Goal: Task Accomplishment & Management: Manage account settings

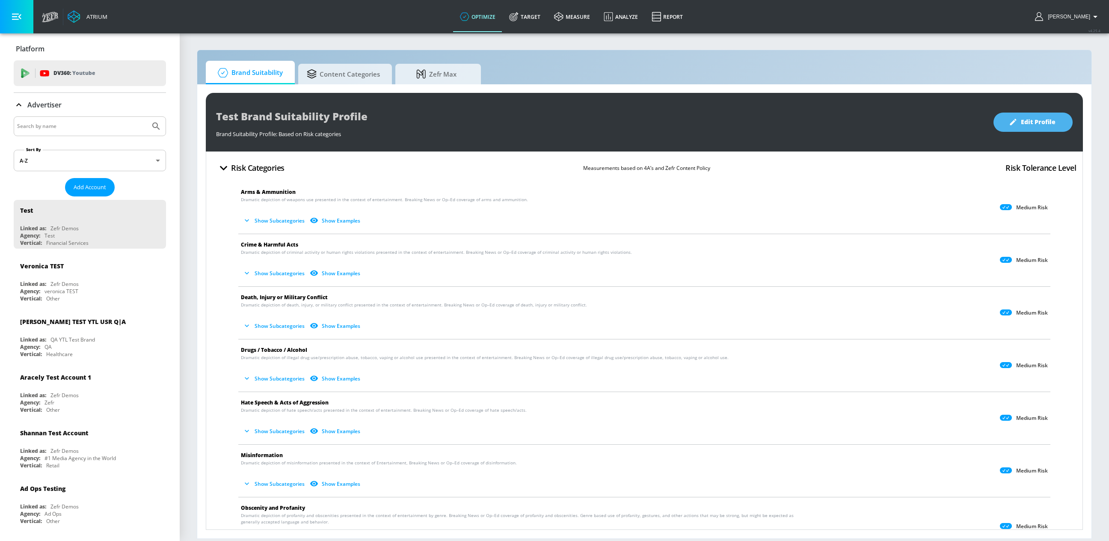
click at [1033, 121] on span "Edit Profile" at bounding box center [1033, 122] width 45 height 11
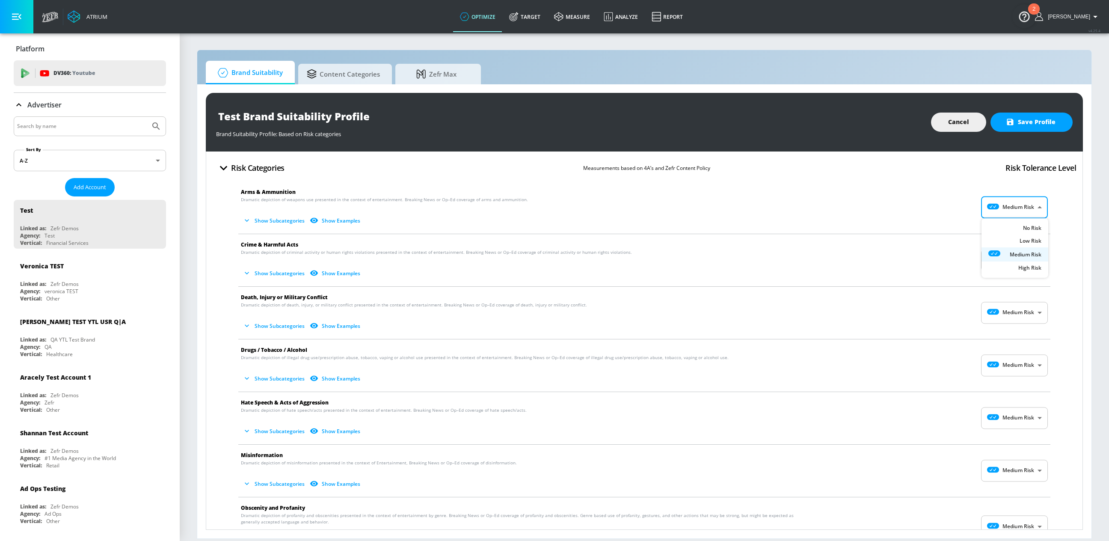
click at [1034, 212] on body "Atrium optimize Target measure Analyze Report optimize Target measure Analyze R…" at bounding box center [554, 270] width 1109 height 541
click at [1034, 212] on div at bounding box center [554, 270] width 1109 height 541
click at [281, 220] on button "Show Subcategories" at bounding box center [274, 221] width 67 height 14
click at [1015, 208] on body "Atrium optimize Target measure Analyze Report optimize Target measure Analyze R…" at bounding box center [554, 270] width 1109 height 541
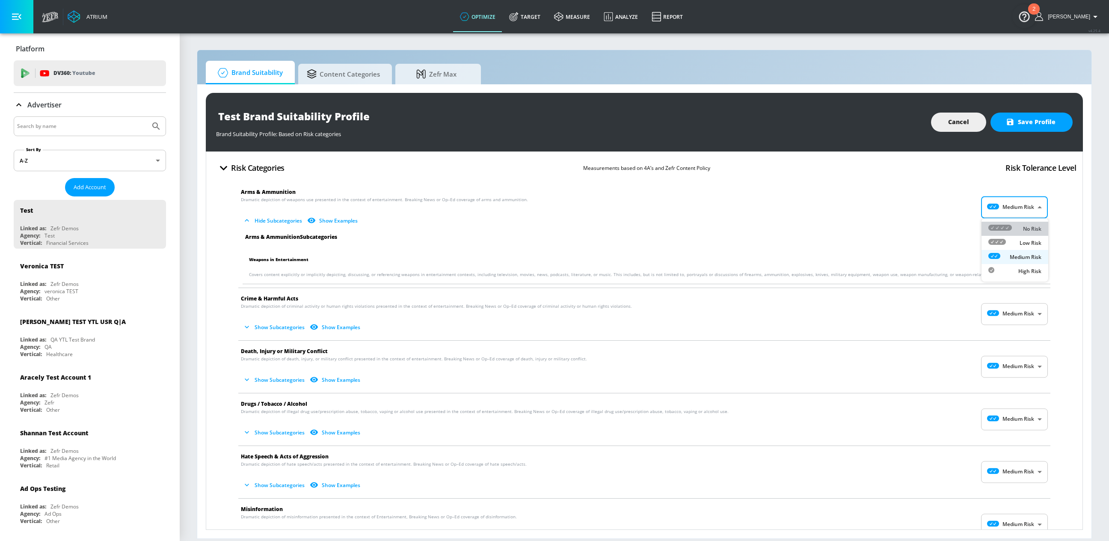
click at [1011, 228] on icon at bounding box center [1001, 228] width 24 height 6
type input "MINIMAL"
click at [1008, 264] on input "Unsuitable" at bounding box center [1000, 263] width 49 height 16
click at [1008, 263] on input "Suitable" at bounding box center [1016, 263] width 49 height 16
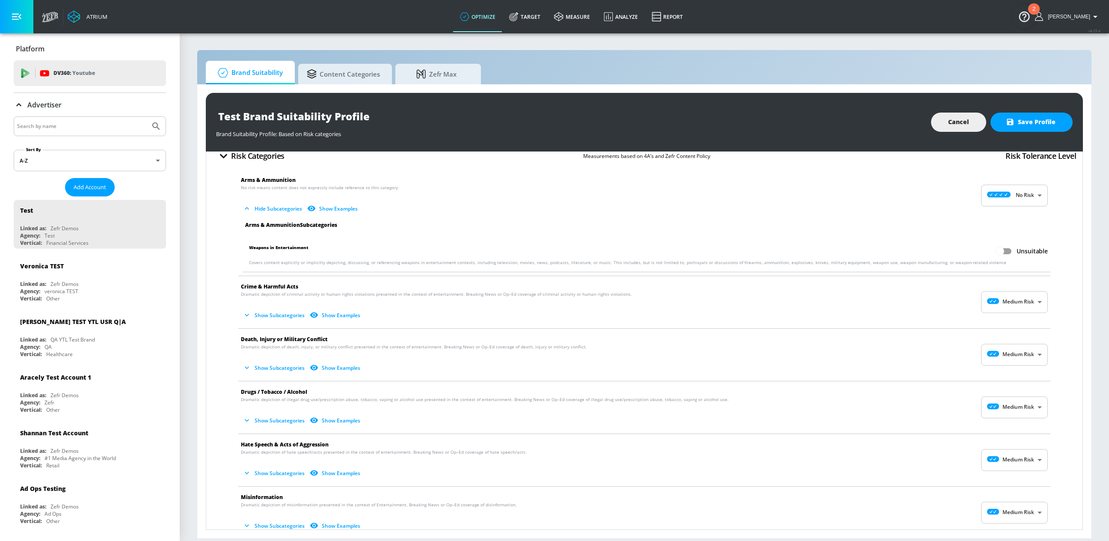
click at [322, 210] on button "Show Examples" at bounding box center [334, 209] width 56 height 14
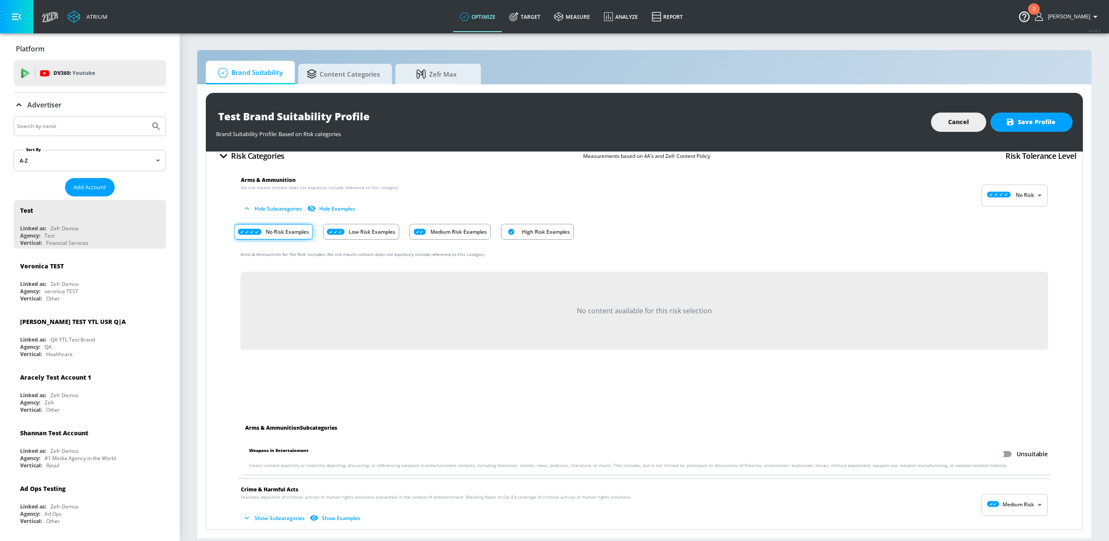
click at [329, 235] on div "Low Risk Examples" at bounding box center [361, 232] width 76 height 16
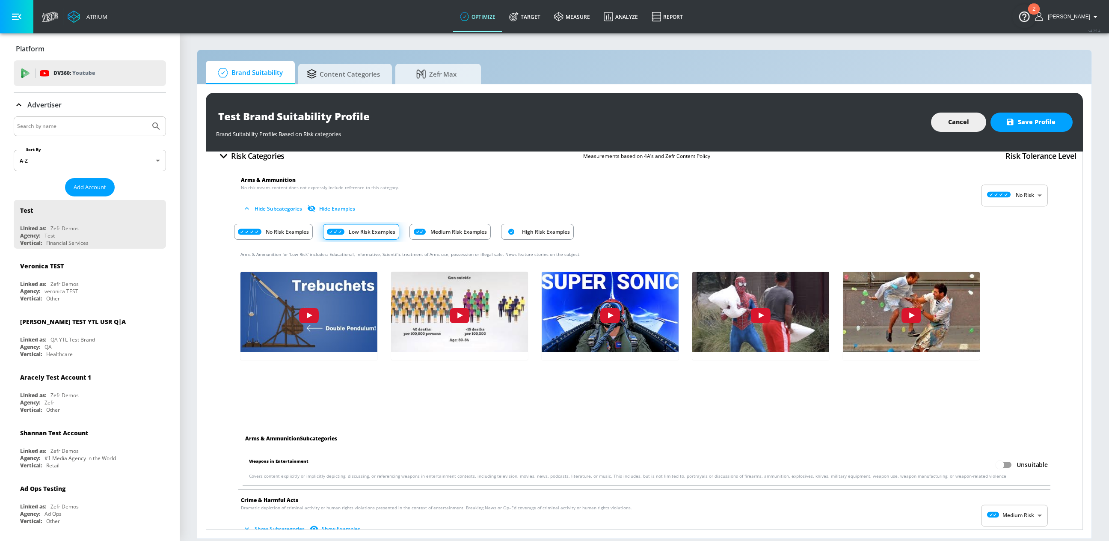
scroll to position [0, 0]
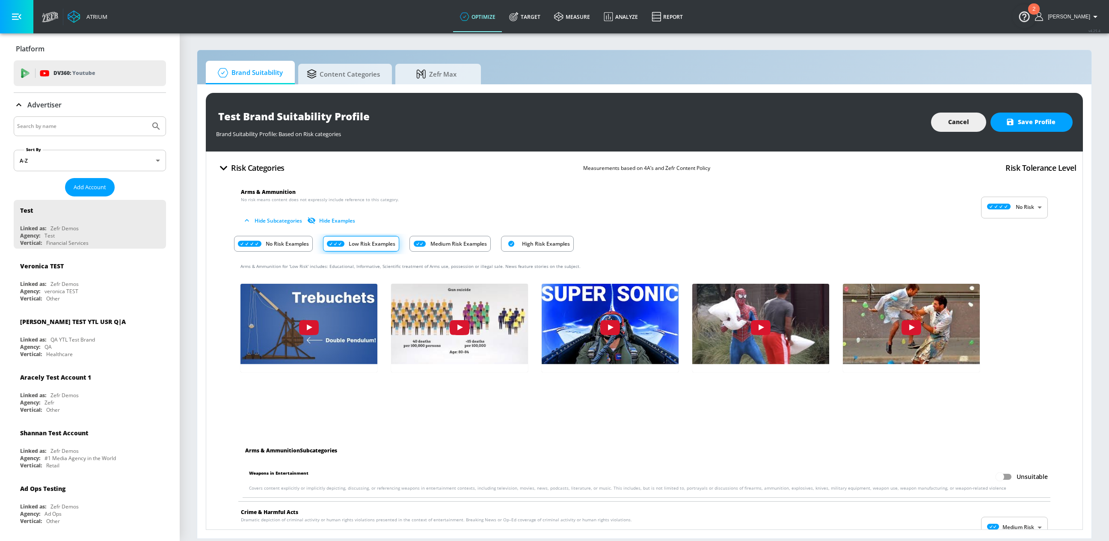
click at [431, 250] on div "Medium Risk Examples" at bounding box center [450, 244] width 81 height 16
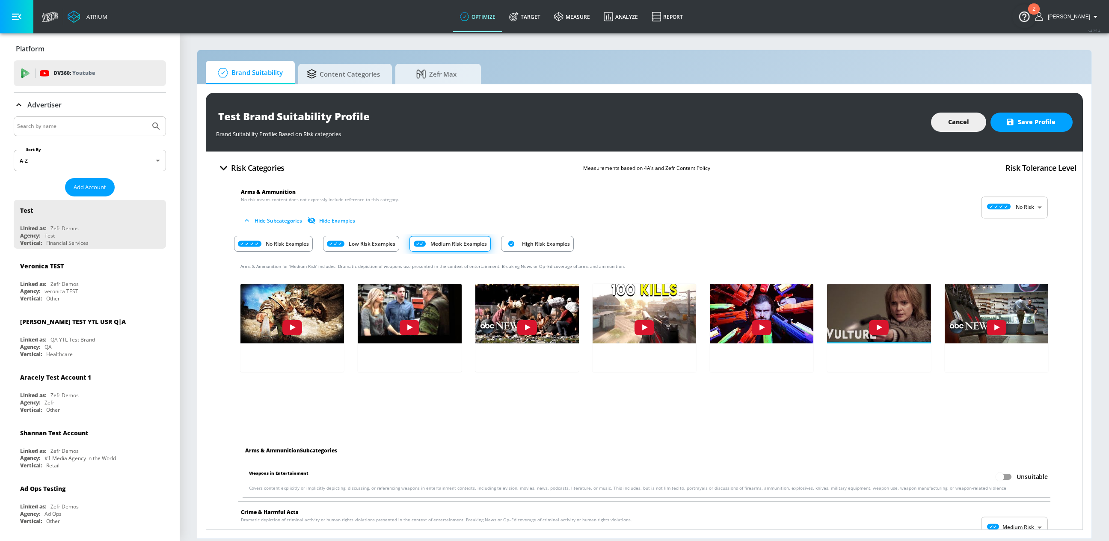
click at [524, 248] on p "High Risk Examples" at bounding box center [546, 243] width 48 height 9
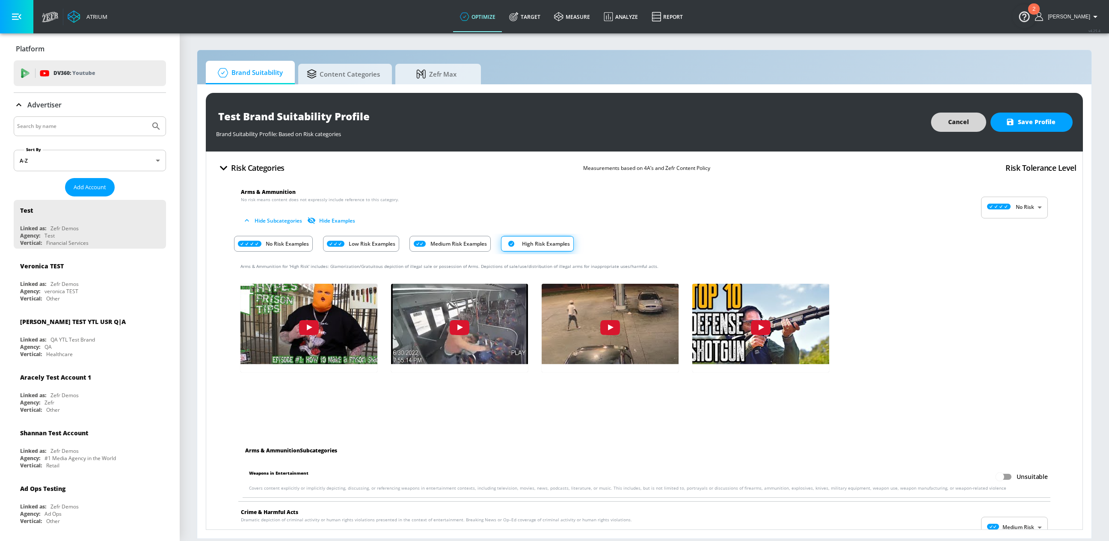
click at [946, 128] on button "Cancel" at bounding box center [958, 122] width 55 height 19
checkbox input "true"
